Goal: Use online tool/utility: Utilize a website feature to perform a specific function

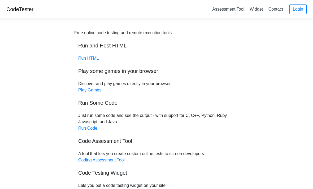
click at [91, 60] on link "Run HTML" at bounding box center [88, 58] width 20 height 5
click at [91, 125] on div "Free online code testing and remote execution tools Run and Host HTML Run HTML …" at bounding box center [156, 113] width 165 height 166
click at [93, 129] on link "Run Code" at bounding box center [87, 128] width 19 height 5
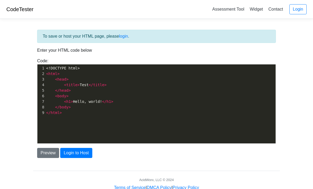
scroll to position [1, 0]
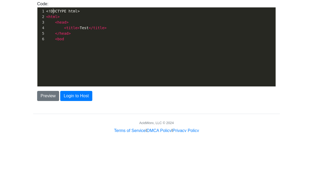
type textarea "DOCTYPE"
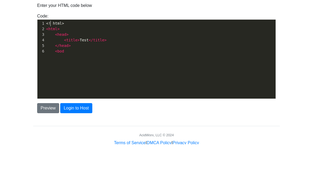
type textarea "bod"
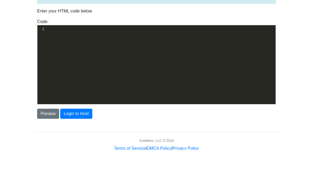
scroll to position [15, 0]
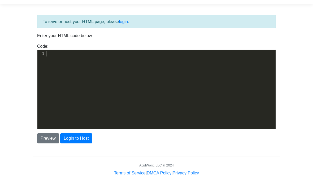
click at [53, 56] on pre "​" at bounding box center [160, 54] width 231 height 6
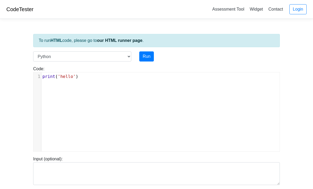
type textarea "')"
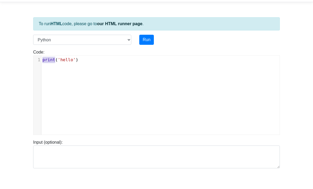
type textarea "print('hello')"
click at [51, 74] on pre "​" at bounding box center [160, 77] width 238 height 6
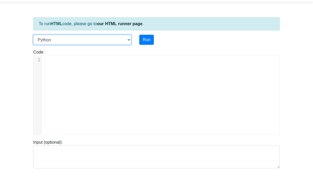
click at [118, 52] on select "C C++ Go Java Javascript Python Ruby" at bounding box center [82, 57] width 98 height 10
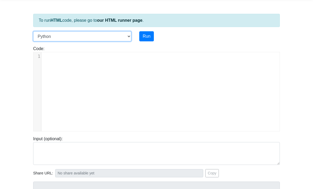
scroll to position [0, 0]
